Goal: Book appointment/travel/reservation

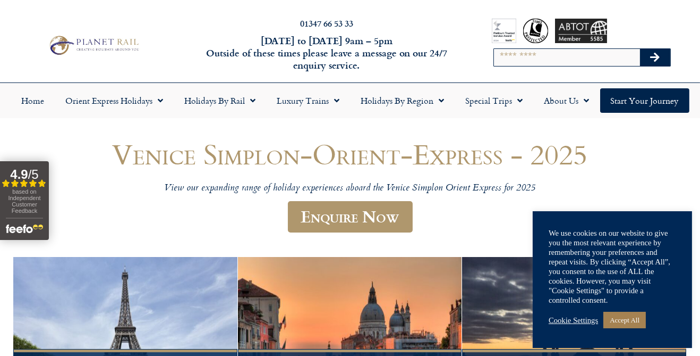
click at [641, 328] on link "Accept All" at bounding box center [625, 319] width 43 height 16
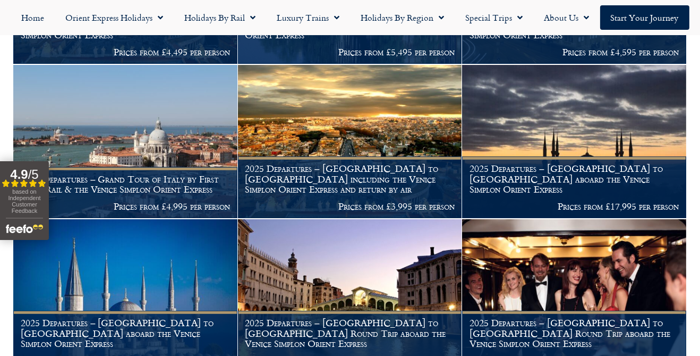
scroll to position [809, 0]
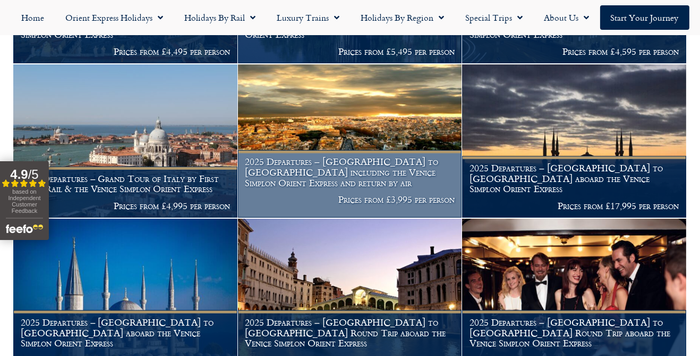
click at [340, 187] on h1 "2025 Departures – London to Rome including the Venice Simplon Orient Express an…" at bounding box center [350, 171] width 210 height 31
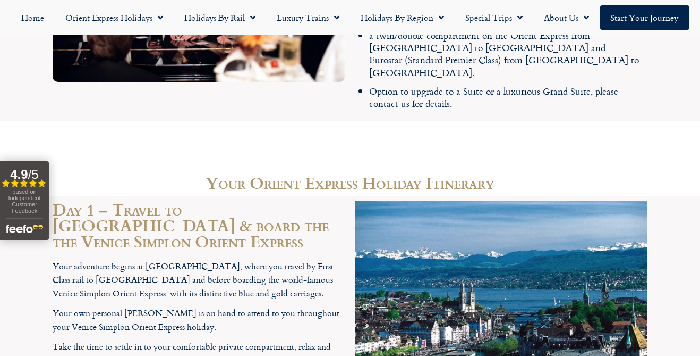
scroll to position [1485, 0]
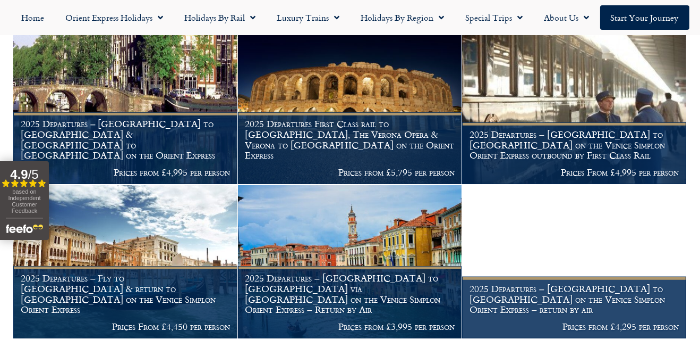
scroll to position [1150, 0]
